Goal: Find specific page/section: Find specific page/section

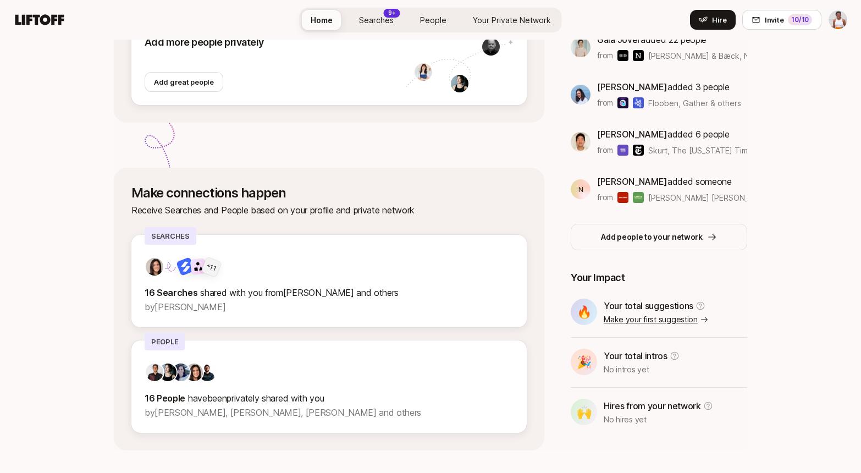
scroll to position [252, 0]
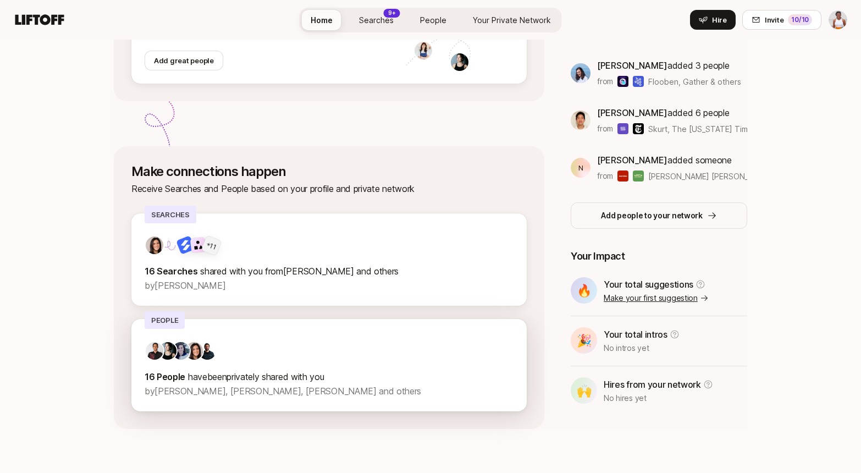
click at [324, 366] on div "16 People have been privately shared with you by [PERSON_NAME], [PERSON_NAME], …" at bounding box center [329, 369] width 369 height 57
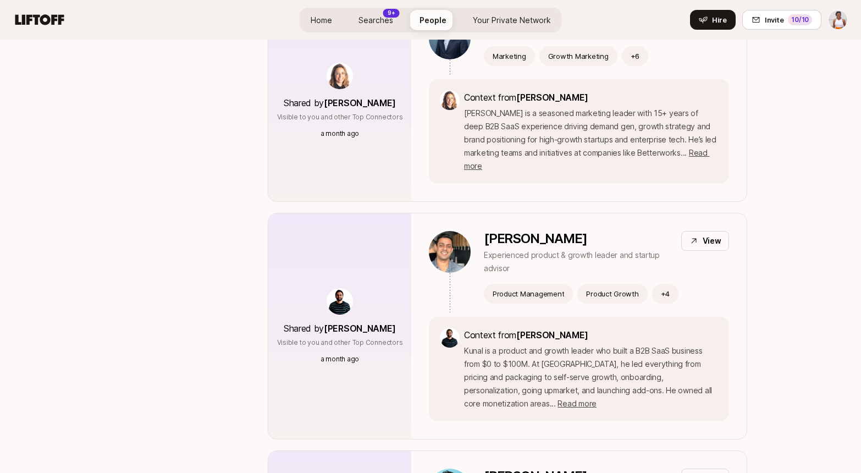
scroll to position [1143, 0]
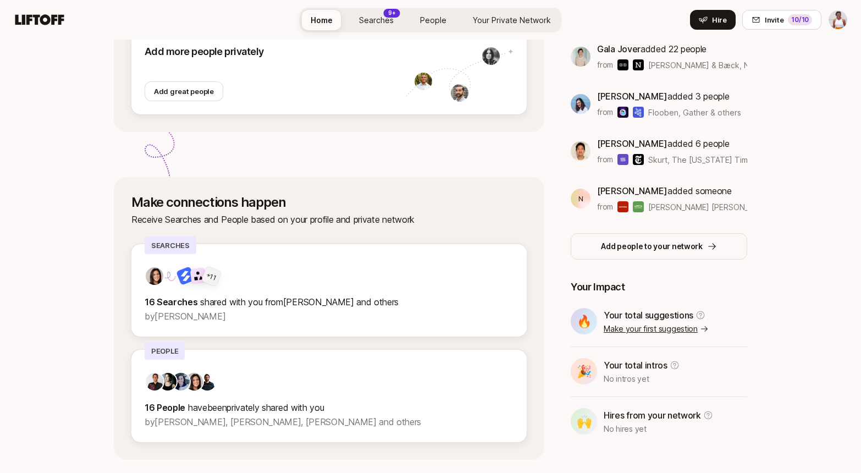
scroll to position [219, 0]
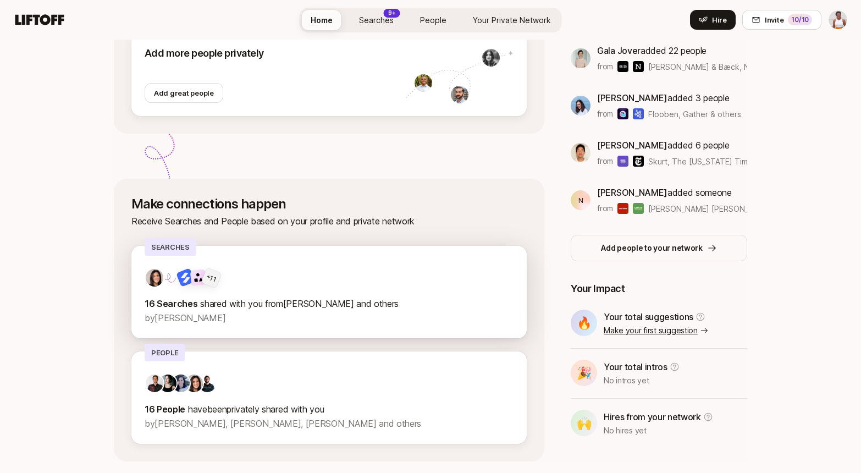
click at [265, 298] on span "shared with you from [PERSON_NAME] and others" at bounding box center [299, 303] width 199 height 11
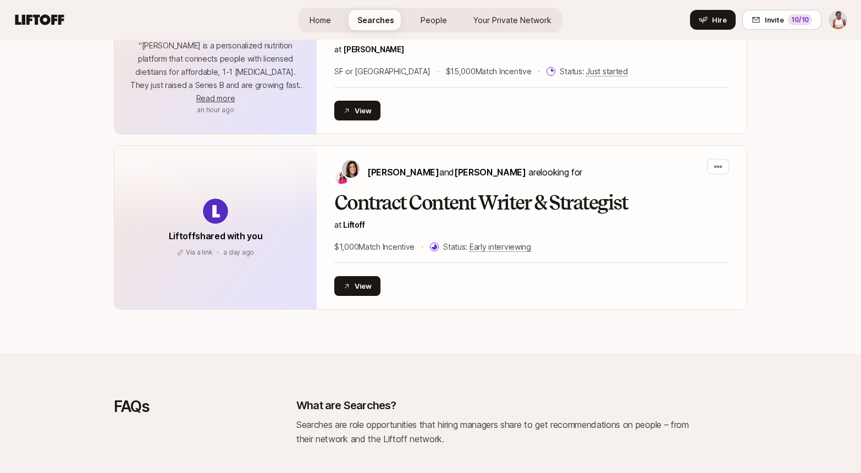
scroll to position [2929, 0]
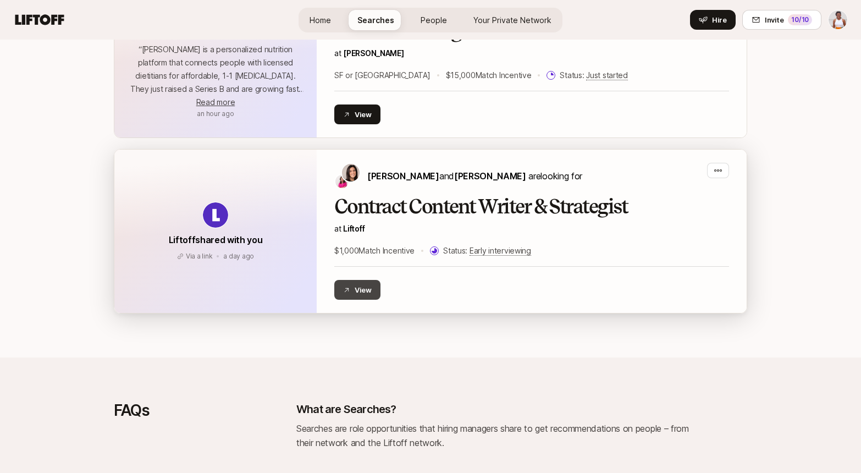
click at [372, 280] on button "View" at bounding box center [357, 290] width 46 height 20
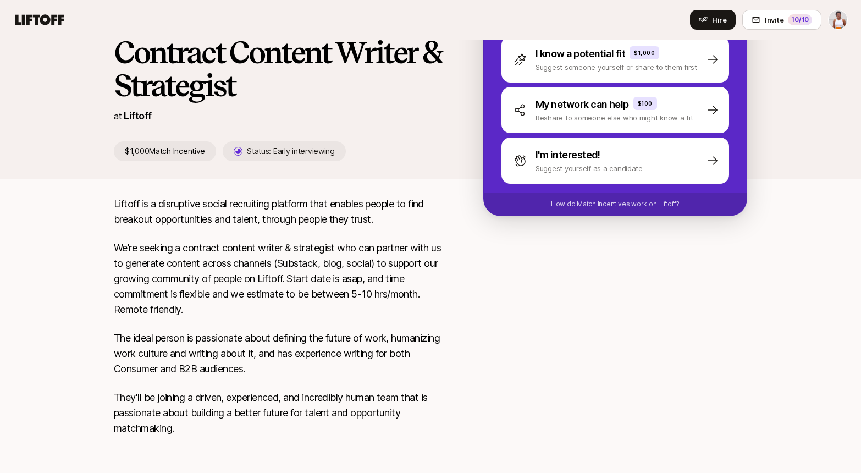
scroll to position [136, 0]
